Goal: Navigation & Orientation: Find specific page/section

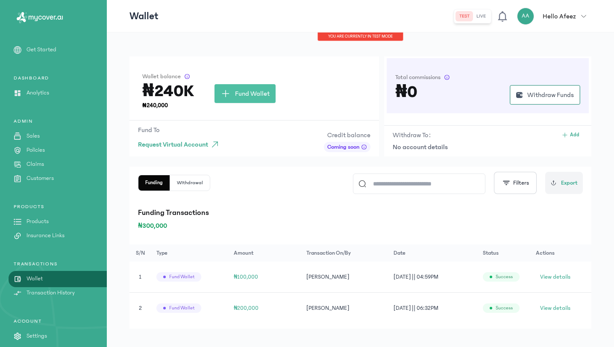
click at [161, 92] on h3 "₦240K" at bounding box center [168, 91] width 52 height 14
drag, startPoint x: 182, startPoint y: 92, endPoint x: 160, endPoint y: 92, distance: 22.2
click at [160, 92] on h3 "₦240K" at bounding box center [168, 91] width 52 height 14
click at [177, 96] on h3 "₦240K" at bounding box center [168, 91] width 52 height 14
drag, startPoint x: 192, startPoint y: 85, endPoint x: 141, endPoint y: 89, distance: 51.8
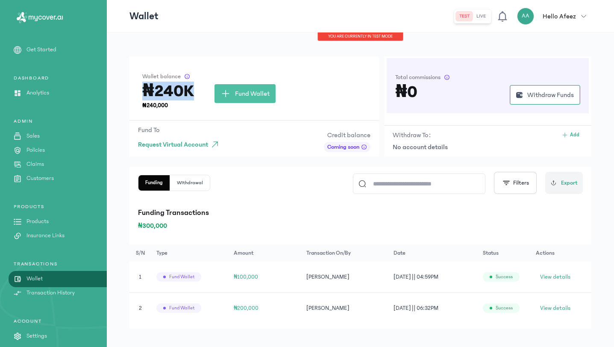
click at [141, 89] on div "Wallet balance ₦240K ₦240,000 Fund Wallet" at bounding box center [253, 88] width 249 height 64
click at [161, 94] on h3 "₦240K" at bounding box center [168, 91] width 52 height 14
drag, startPoint x: 140, startPoint y: 91, endPoint x: 150, endPoint y: 91, distance: 10.3
click at [150, 91] on div "Wallet balance ₦240K ₦240,000 Fund Wallet" at bounding box center [253, 88] width 249 height 64
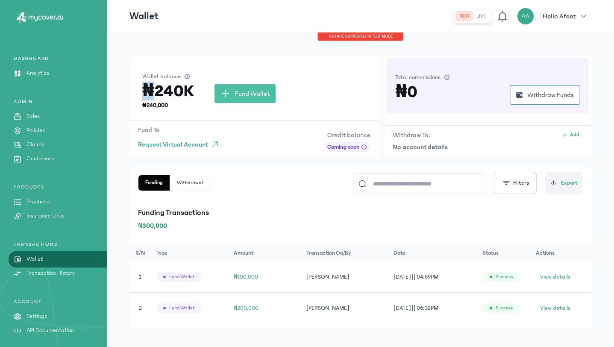
scroll to position [9, 0]
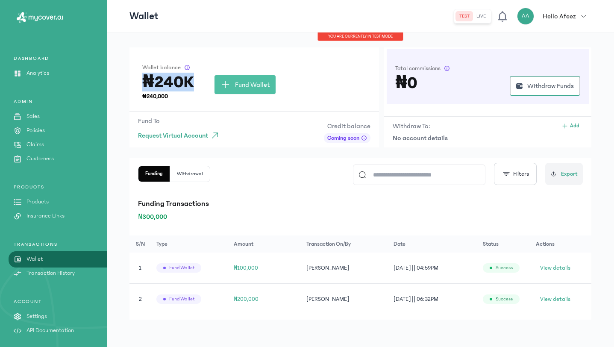
drag, startPoint x: 193, startPoint y: 82, endPoint x: 137, endPoint y: 82, distance: 56.4
click at [137, 82] on div "Wallet balance ₦240K ₦240,000 Fund Wallet" at bounding box center [253, 79] width 249 height 64
click at [221, 50] on div "Wallet balance ₦240K ₦240,000 Fund Wallet" at bounding box center [253, 79] width 249 height 64
drag, startPoint x: 191, startPoint y: 85, endPoint x: 146, endPoint y: 83, distance: 45.3
click at [146, 83] on h3 "₦240K" at bounding box center [168, 82] width 52 height 14
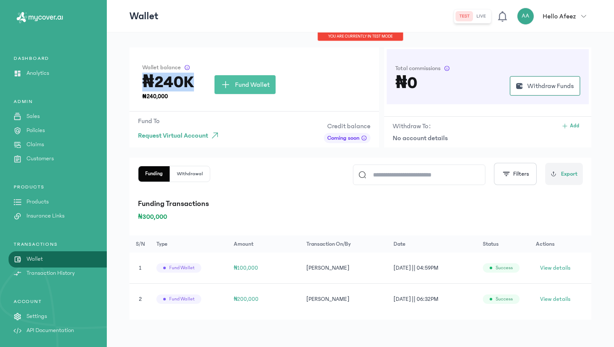
click at [162, 82] on h3 "₦240K" at bounding box center [168, 82] width 52 height 14
drag, startPoint x: 141, startPoint y: 76, endPoint x: 196, endPoint y: 82, distance: 55.1
click at [196, 82] on div "Wallet balance ₦240K ₦240,000 Fund Wallet" at bounding box center [253, 79] width 249 height 64
click at [152, 81] on h3 "₦240K" at bounding box center [168, 82] width 52 height 14
drag, startPoint x: 141, startPoint y: 76, endPoint x: 194, endPoint y: 81, distance: 53.1
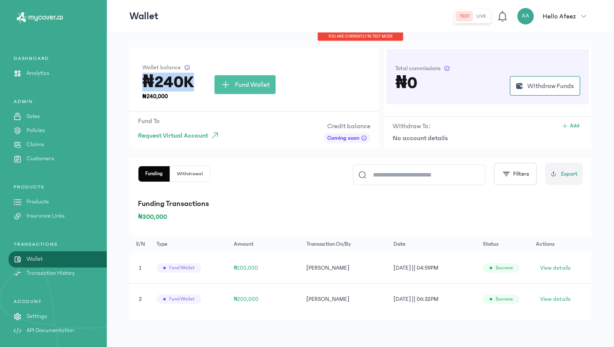
click at [194, 81] on div "Wallet balance ₦240K ₦240,000 Fund Wallet" at bounding box center [253, 79] width 249 height 64
click at [187, 80] on h3 "₦240K" at bounding box center [168, 82] width 52 height 14
click at [119, 130] on div "Wallet balance ₦240K ₦240,000 Fund Wallet Fund To Request Virtual Account Credi…" at bounding box center [360, 184] width 507 height 323
click at [39, 261] on p "Wallet" at bounding box center [34, 259] width 16 height 9
click at [38, 274] on p "Transaction History" at bounding box center [50, 273] width 48 height 9
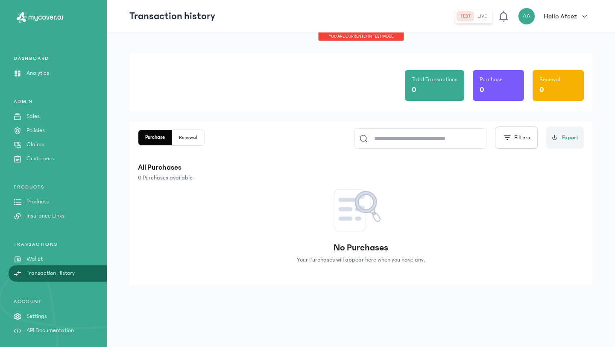
click at [188, 134] on button "Renewal" at bounding box center [188, 137] width 32 height 15
click at [156, 135] on button "Purchase" at bounding box center [155, 137] width 34 height 15
click at [44, 273] on p "Transaction History" at bounding box center [50, 273] width 48 height 9
click at [35, 155] on p "Customers" at bounding box center [39, 158] width 27 height 9
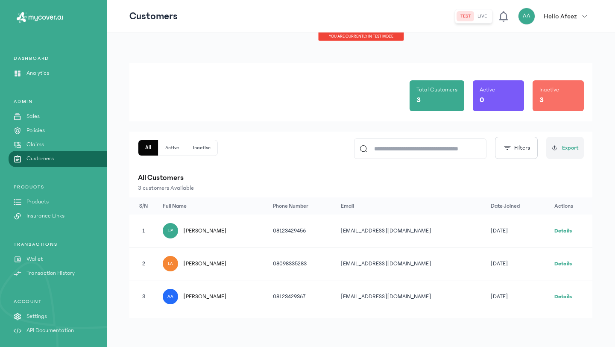
drag, startPoint x: 231, startPoint y: 300, endPoint x: 173, endPoint y: 230, distance: 91.0
click at [173, 230] on tbody "1 LP [PERSON_NAME] 08123429456 [EMAIL_ADDRESS][DOMAIN_NAME] [DATE] Details 2 LA…" at bounding box center [360, 263] width 463 height 98
click at [217, 239] on td "LP [PERSON_NAME]" at bounding box center [213, 230] width 110 height 33
click at [39, 117] on p "Sales" at bounding box center [32, 116] width 13 height 9
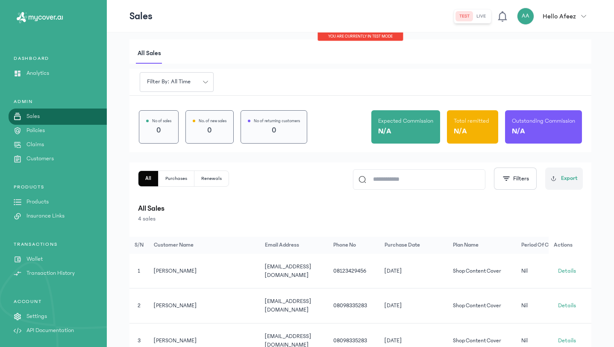
click at [44, 132] on p "Policies" at bounding box center [35, 130] width 18 height 9
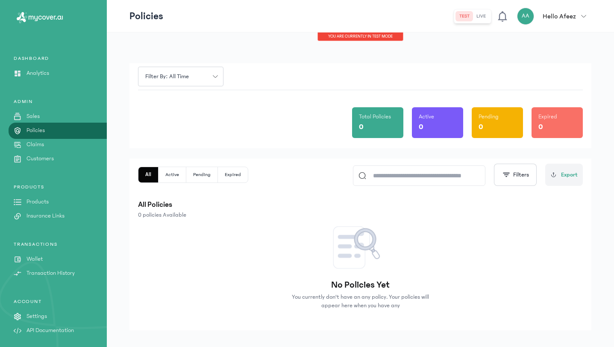
scroll to position [11, 0]
